Goal: Information Seeking & Learning: Learn about a topic

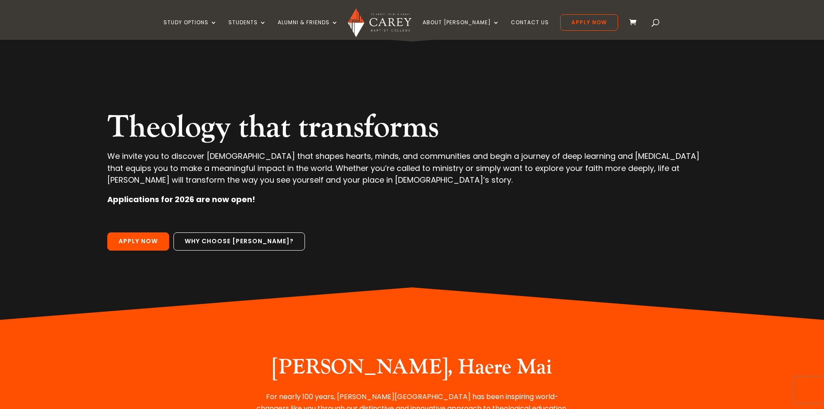
scroll to position [303, 0]
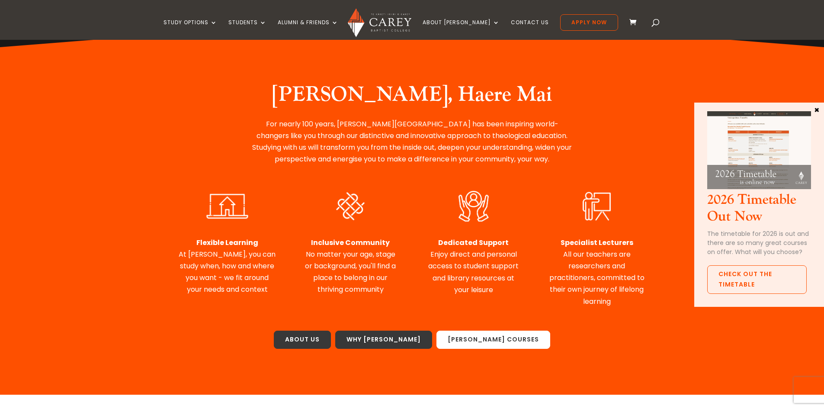
click at [490, 342] on link "Carey Courses" at bounding box center [493, 339] width 114 height 18
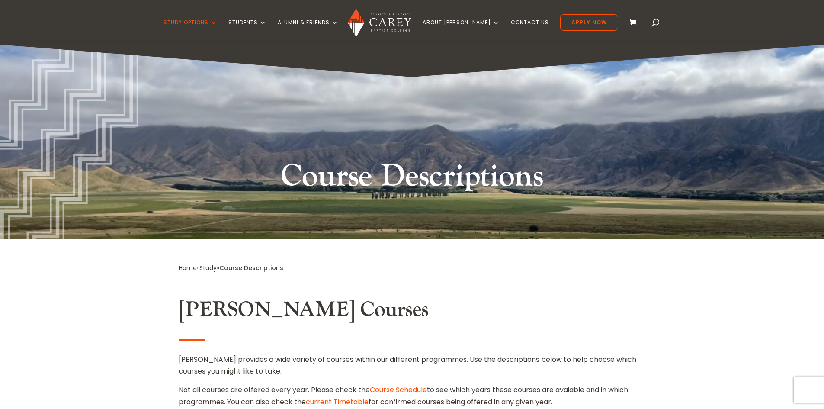
scroll to position [173, 0]
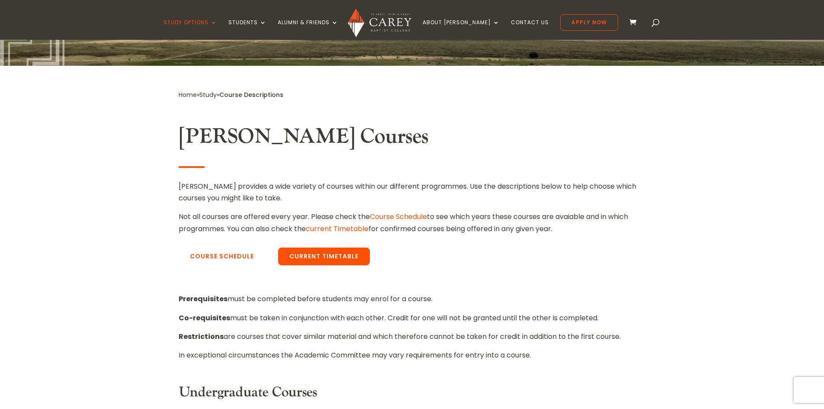
click at [217, 259] on link "Course Schedule" at bounding box center [222, 256] width 86 height 18
